Goal: Transaction & Acquisition: Purchase product/service

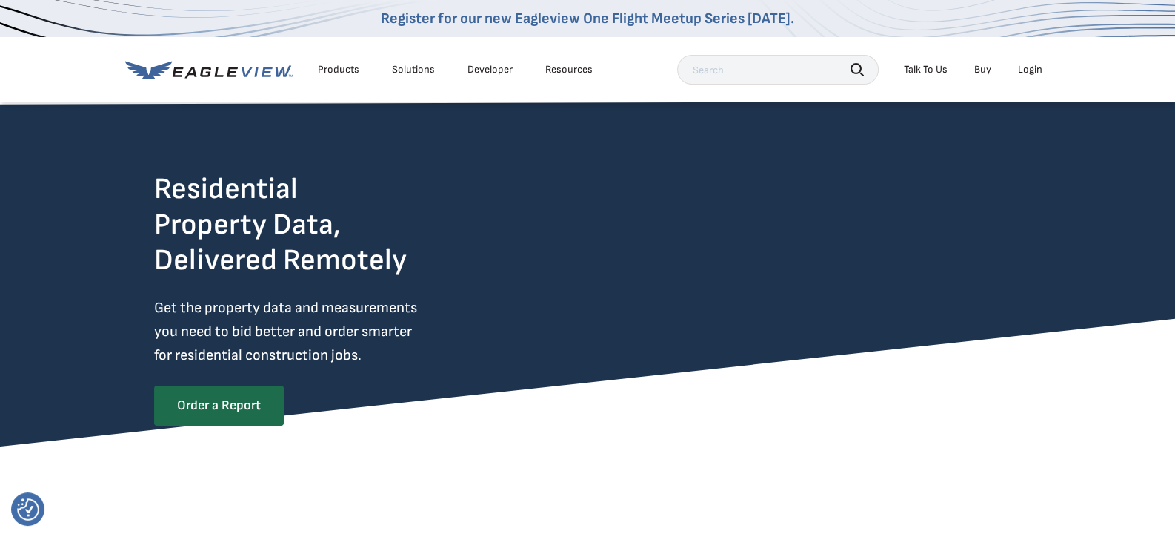
click at [1035, 65] on div "Login" at bounding box center [1030, 69] width 24 height 13
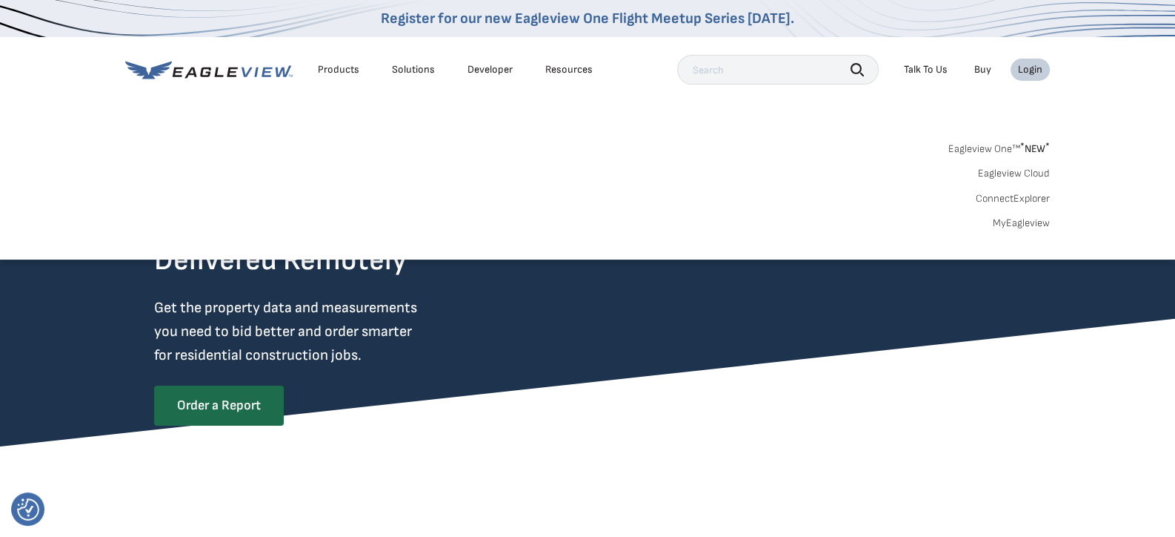
click at [1014, 223] on link "MyEagleview" at bounding box center [1021, 222] width 57 height 13
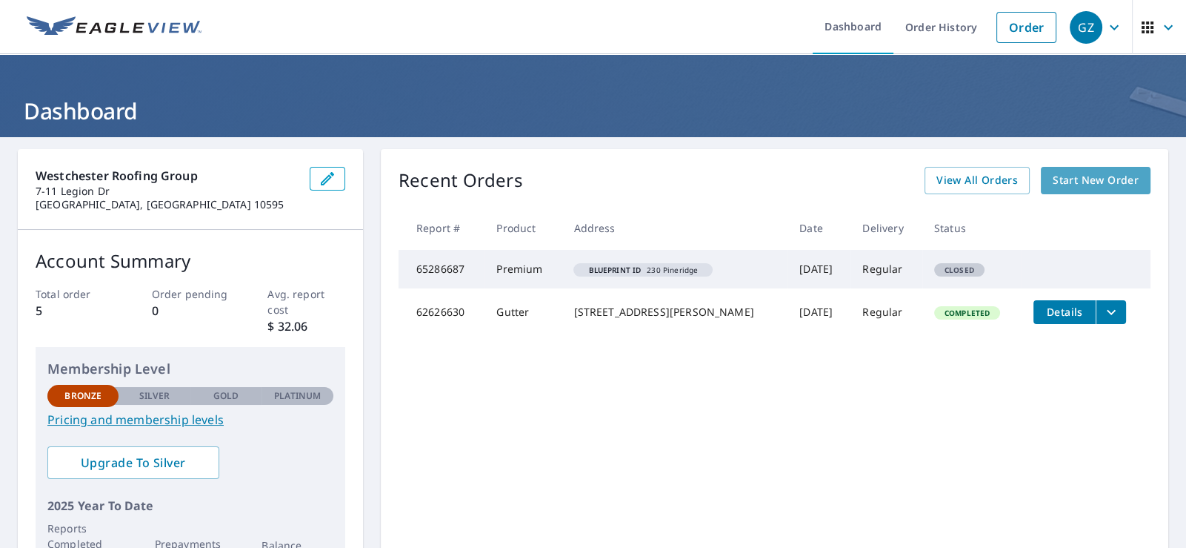
click at [1104, 179] on span "Start New Order" at bounding box center [1096, 180] width 86 height 19
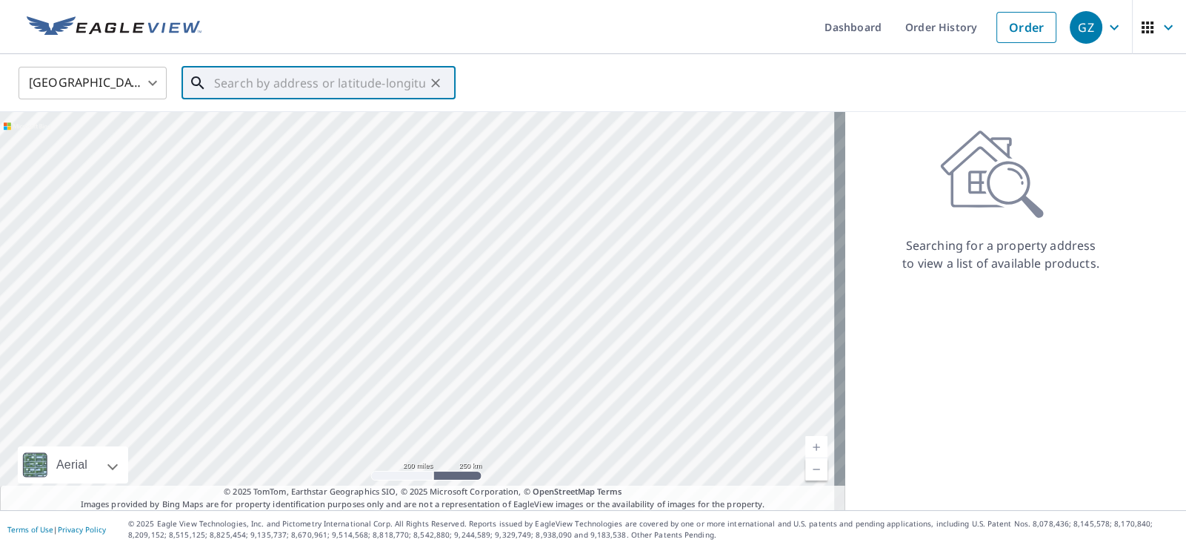
click at [279, 86] on input "text" at bounding box center [319, 82] width 211 height 41
paste input "69 Girdle Ridge Rd,"
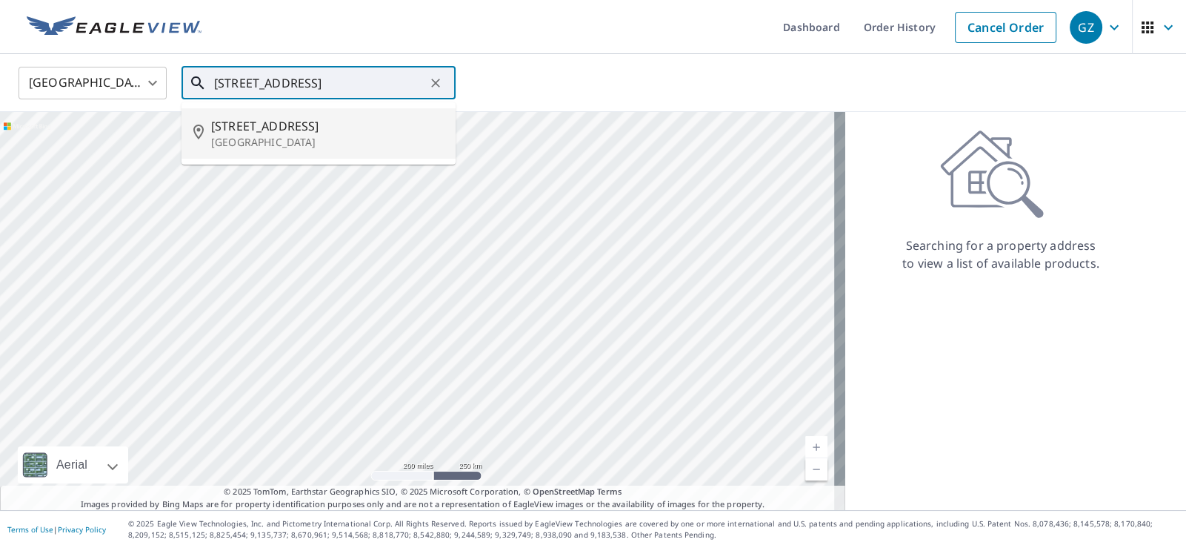
click at [302, 127] on span "69 Girdle Ridge Rd" at bounding box center [327, 126] width 233 height 18
type input "69 Girdle Ridge Rd Katonah, NY 10536"
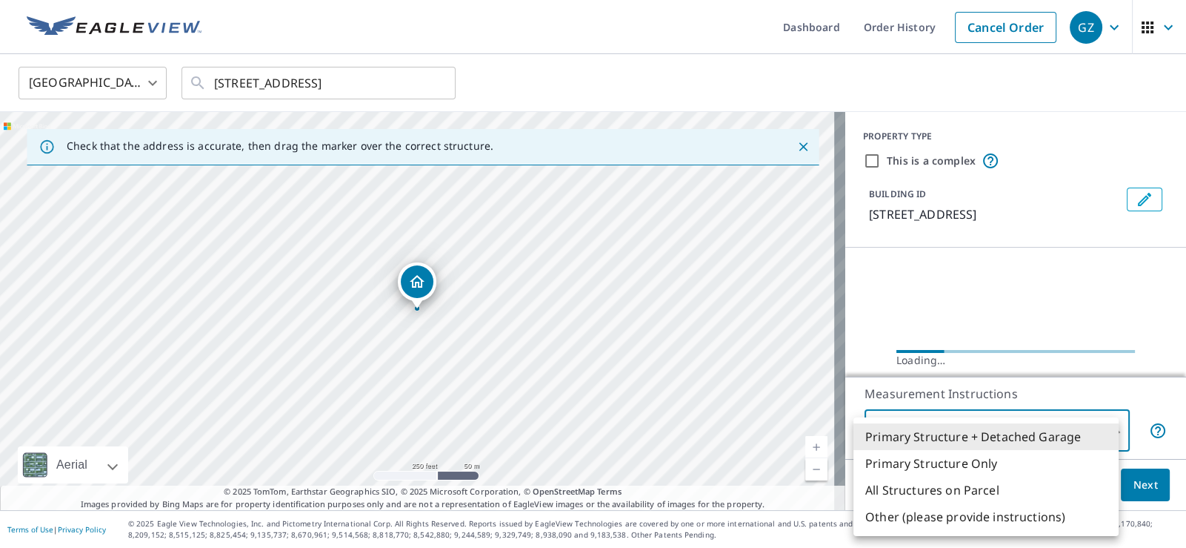
click at [1065, 431] on body "GZ GZ Dashboard Order History Cancel Order GZ United States US ​ 69 Girdle Ridg…" at bounding box center [593, 274] width 1186 height 548
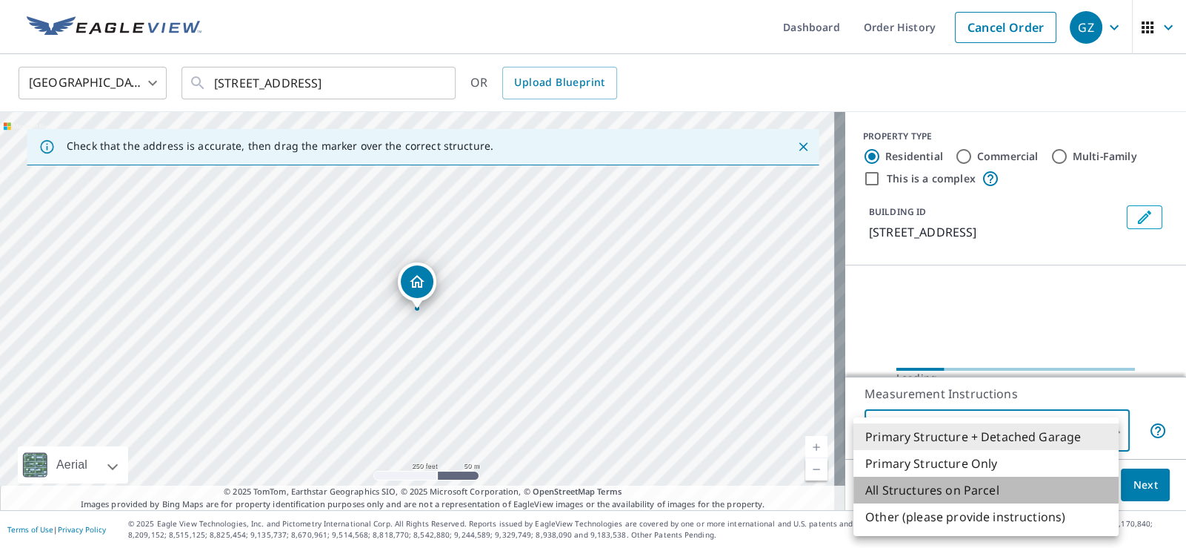
click at [993, 486] on li "All Structures on Parcel" at bounding box center [986, 489] width 265 height 27
type input "3"
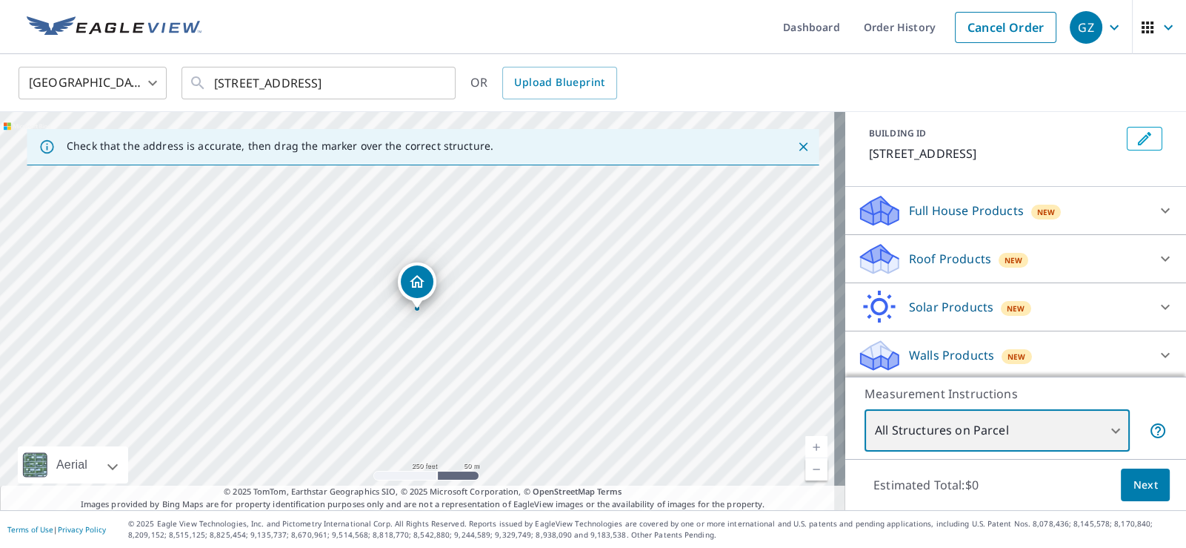
scroll to position [80, 0]
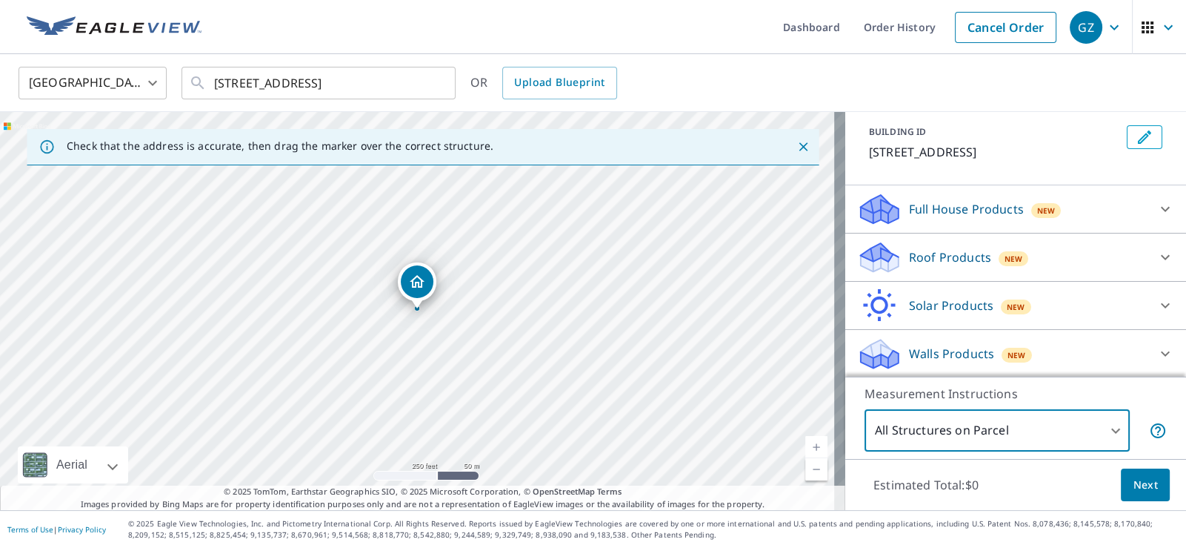
click at [1124, 261] on div "Roof Products New" at bounding box center [1002, 257] width 290 height 35
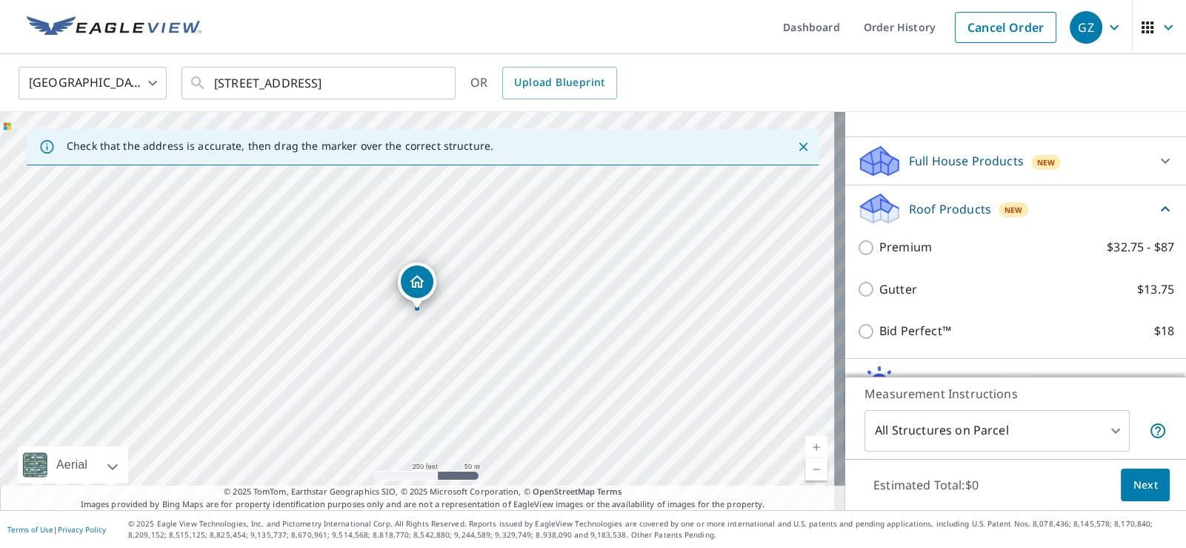
scroll to position [154, 0]
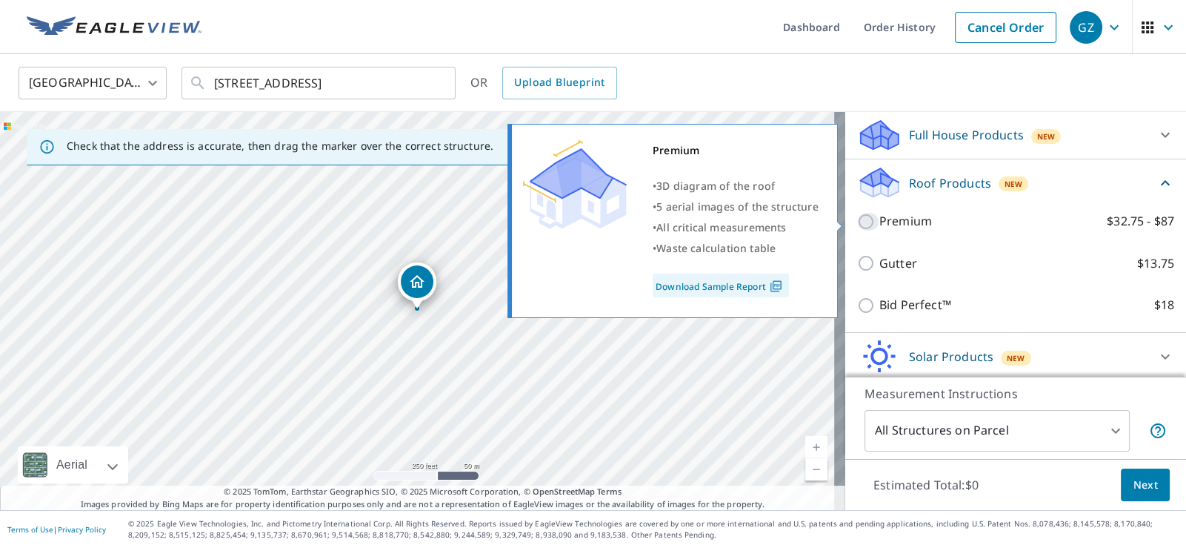
click at [857, 222] on input "Premium $32.75 - $87" at bounding box center [868, 222] width 22 height 18
checkbox input "true"
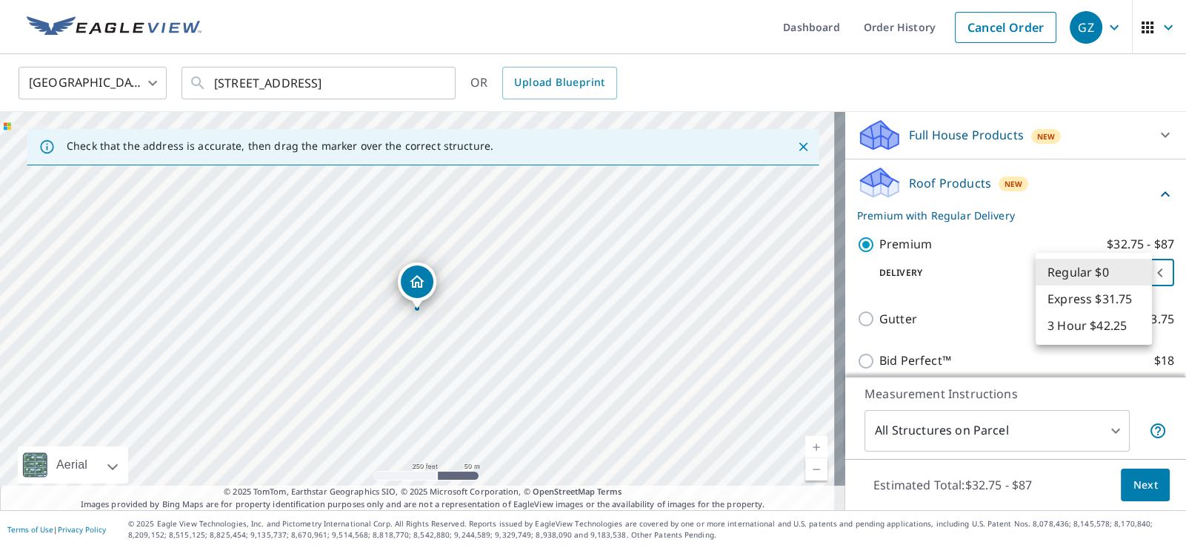
click at [1115, 272] on body "GZ GZ Dashboard Order History Cancel Order GZ United States US ​ 69 Girdle Ridg…" at bounding box center [593, 274] width 1186 height 548
click at [1091, 294] on li "Express $31.75" at bounding box center [1094, 298] width 116 height 27
click at [1089, 268] on body "GZ GZ Dashboard Order History Cancel Order GZ United States US ​ 69 Girdle Ridg…" at bounding box center [593, 274] width 1186 height 548
click at [1093, 250] on li "Regular $0" at bounding box center [1094, 245] width 116 height 27
type input "8"
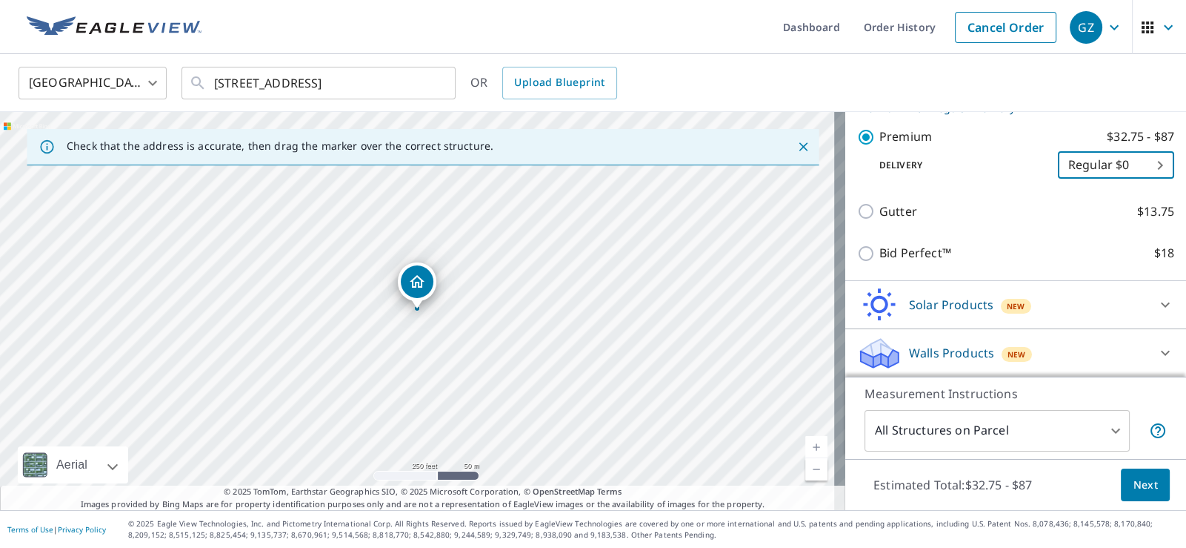
scroll to position [262, 0]
click at [1143, 479] on span "Next" at bounding box center [1145, 485] width 25 height 19
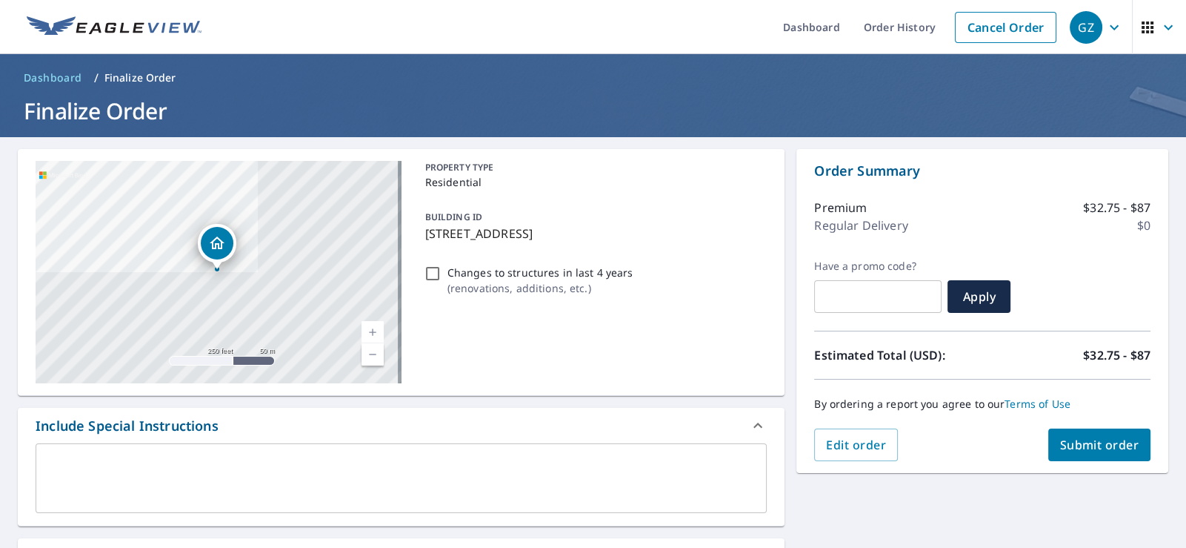
click at [432, 270] on input "Changes to structures in last 4 years ( renovations, additions, etc. )" at bounding box center [433, 274] width 18 height 18
checkbox input "true"
click at [1072, 444] on span "Submit order" at bounding box center [1099, 444] width 79 height 16
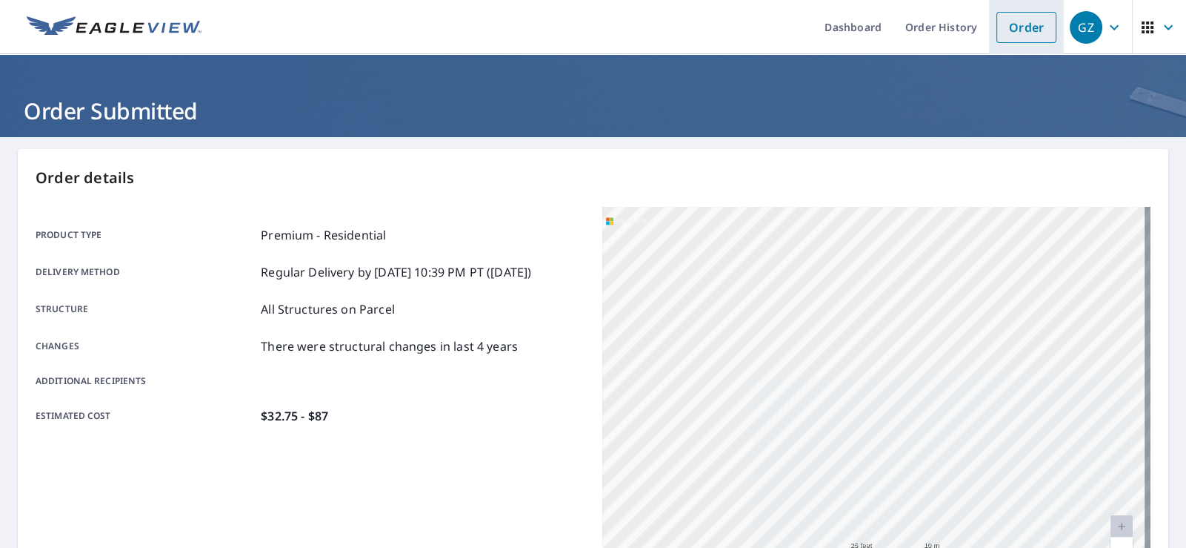
click at [1043, 30] on link "Order" at bounding box center [1027, 27] width 60 height 31
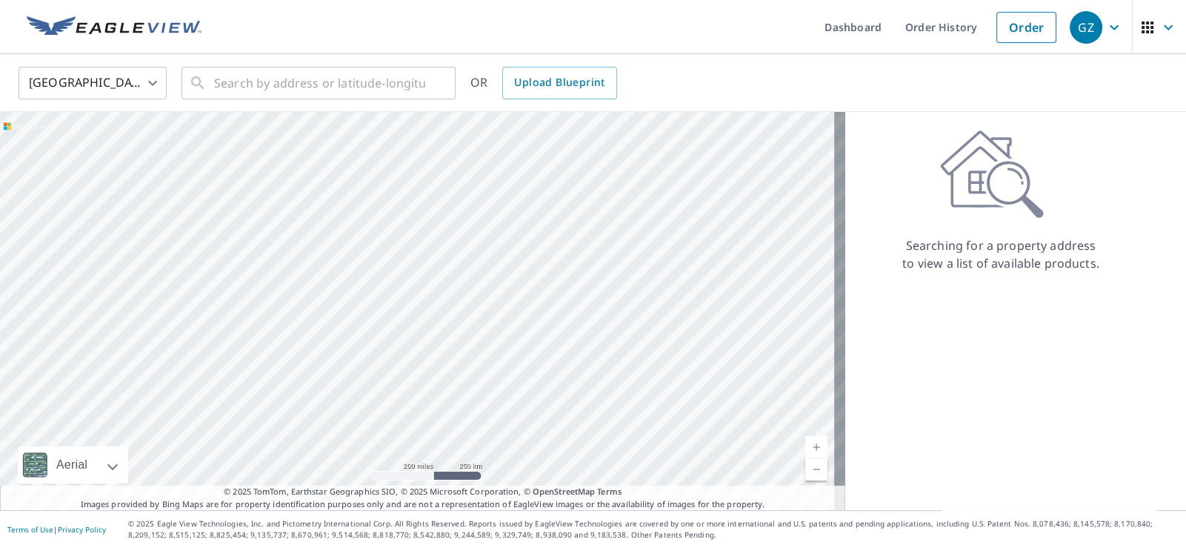
click at [1113, 16] on span "GZ" at bounding box center [1098, 28] width 56 height 36
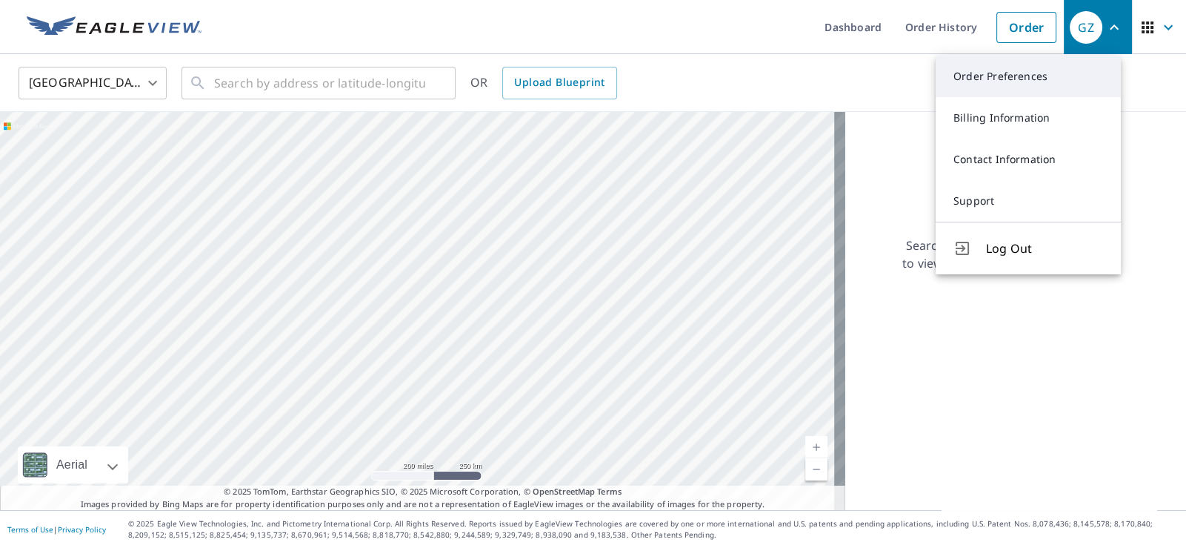
click at [1071, 66] on link "Order Preferences" at bounding box center [1028, 76] width 185 height 41
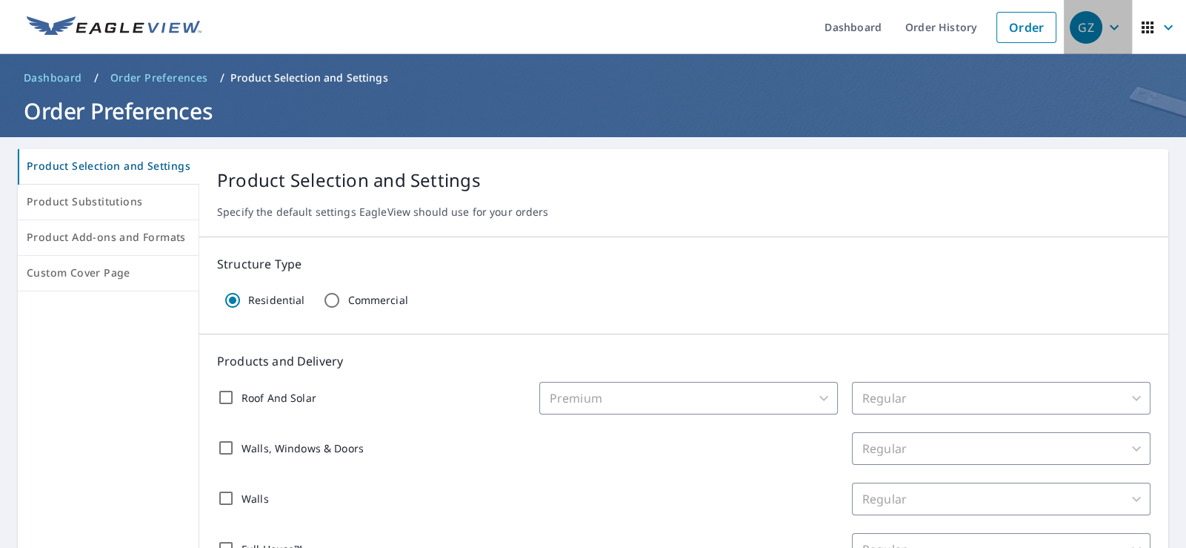
click at [1106, 27] on icon "button" at bounding box center [1115, 28] width 18 height 18
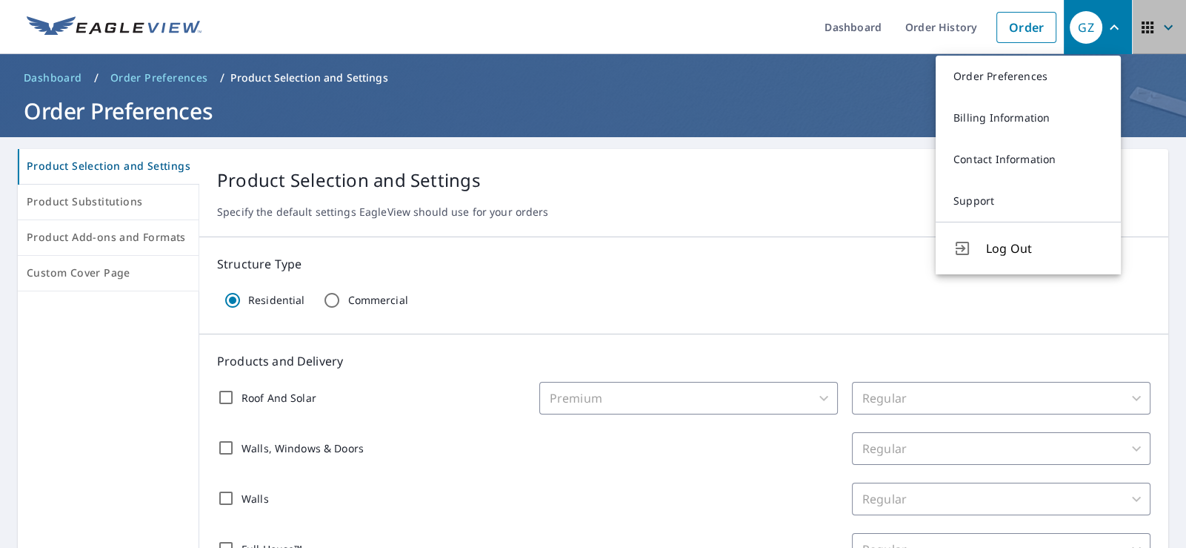
click at [1143, 29] on icon "button" at bounding box center [1148, 28] width 18 height 18
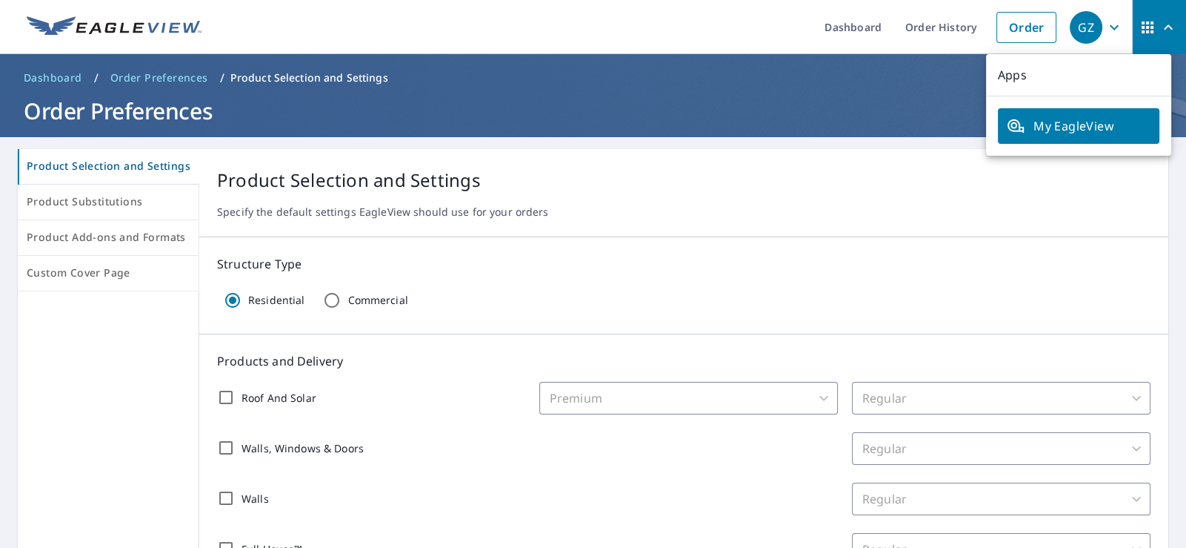
click at [1046, 127] on span "My EagleView" at bounding box center [1079, 126] width 144 height 18
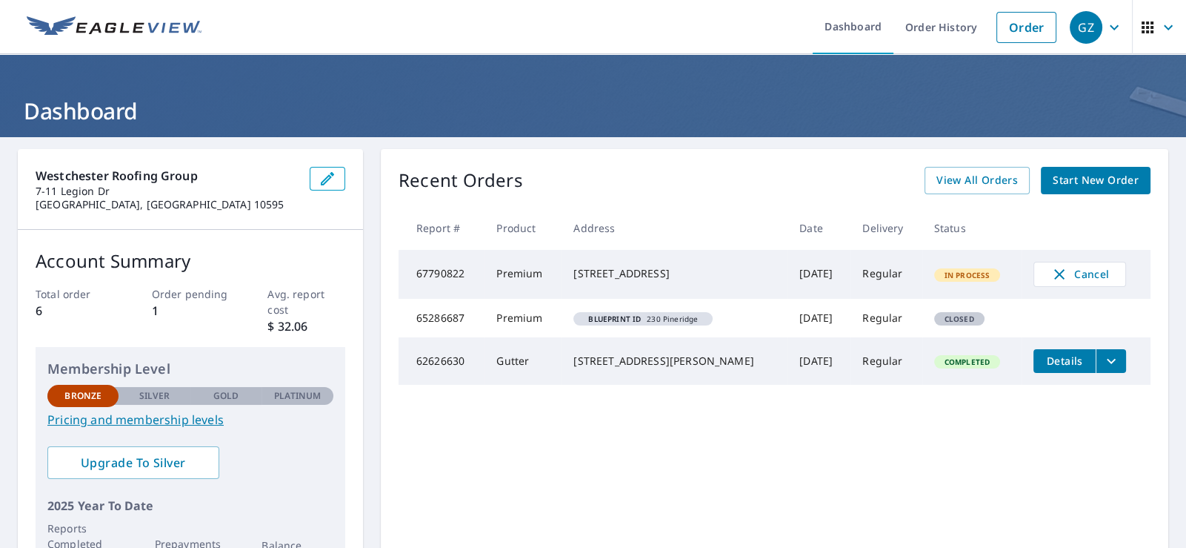
click at [582, 474] on div "Recent Orders View All Orders Start New Order Report # Product Address Date Del…" at bounding box center [775, 374] width 788 height 450
